Goal: Task Accomplishment & Management: Manage account settings

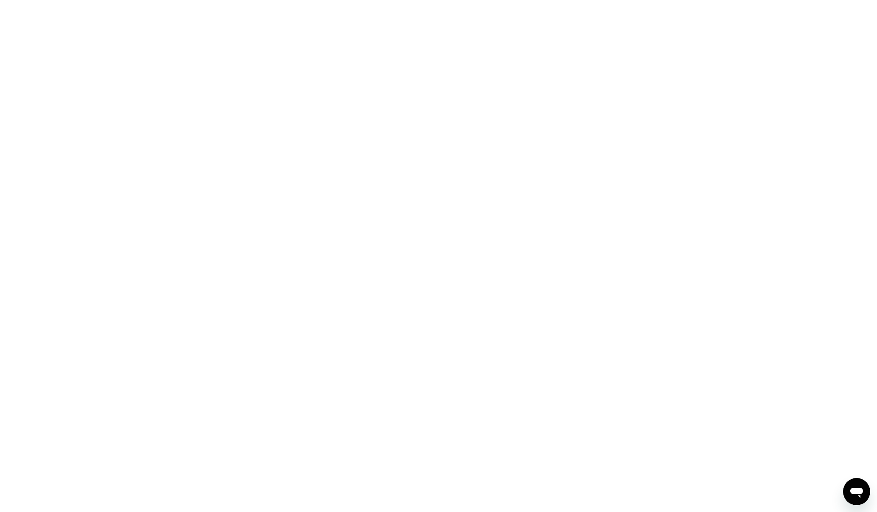
click at [463, 114] on div at bounding box center [438, 256] width 877 height 512
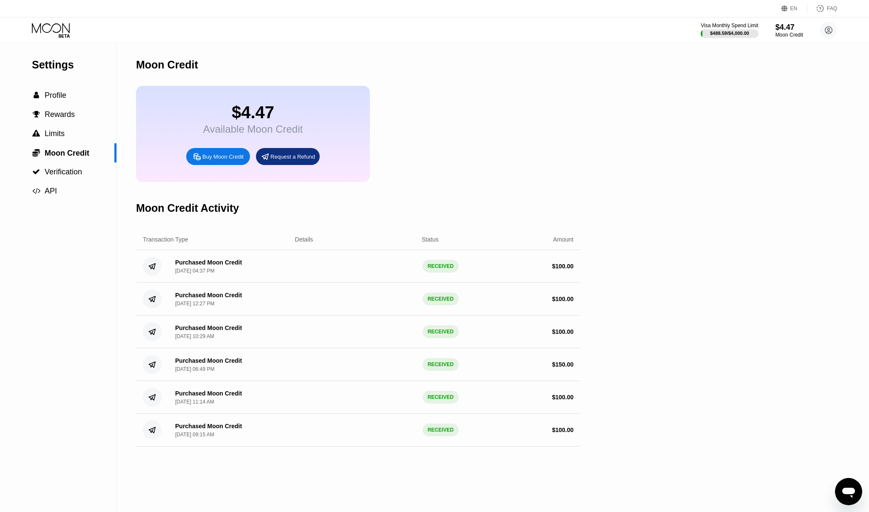
click at [51, 31] on icon at bounding box center [52, 30] width 40 height 15
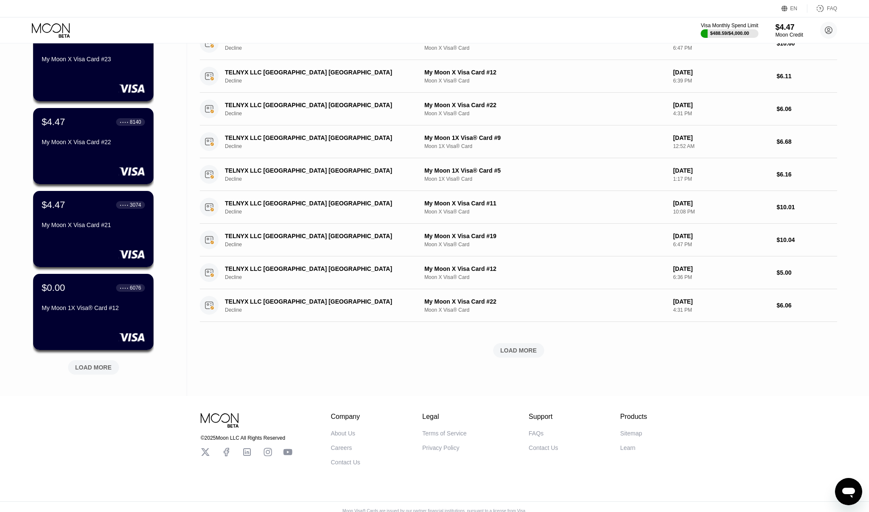
scroll to position [180, 0]
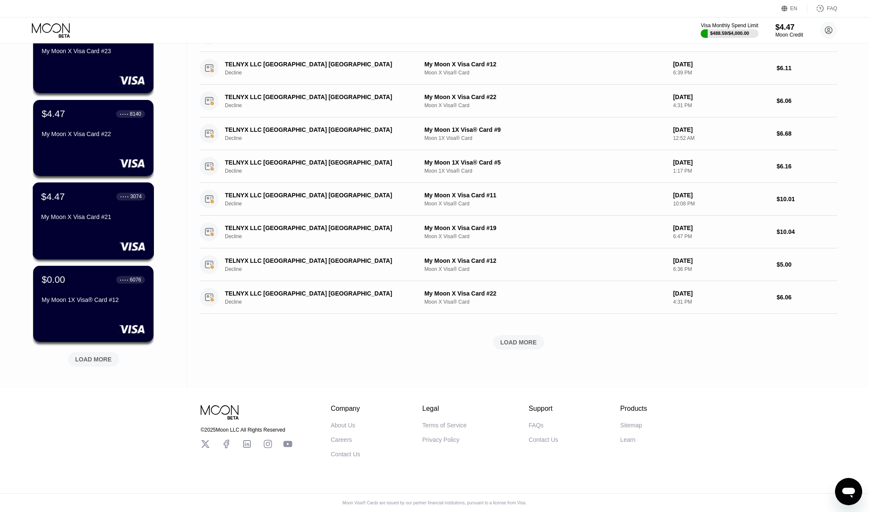
click at [85, 213] on div "My Moon X Visa Card #21" at bounding box center [93, 216] width 104 height 7
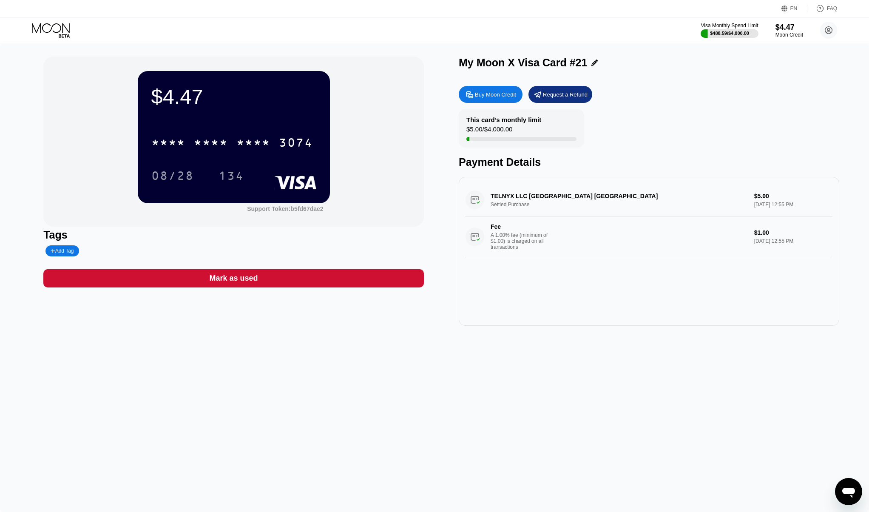
click at [237, 132] on div "* * * * * * * * * * * * 3074" at bounding box center [232, 142] width 172 height 21
click at [179, 183] on div "08/28" at bounding box center [172, 177] width 43 height 14
click at [220, 182] on div "134" at bounding box center [231, 177] width 26 height 14
